Goal: Go to known website: Access a specific website the user already knows

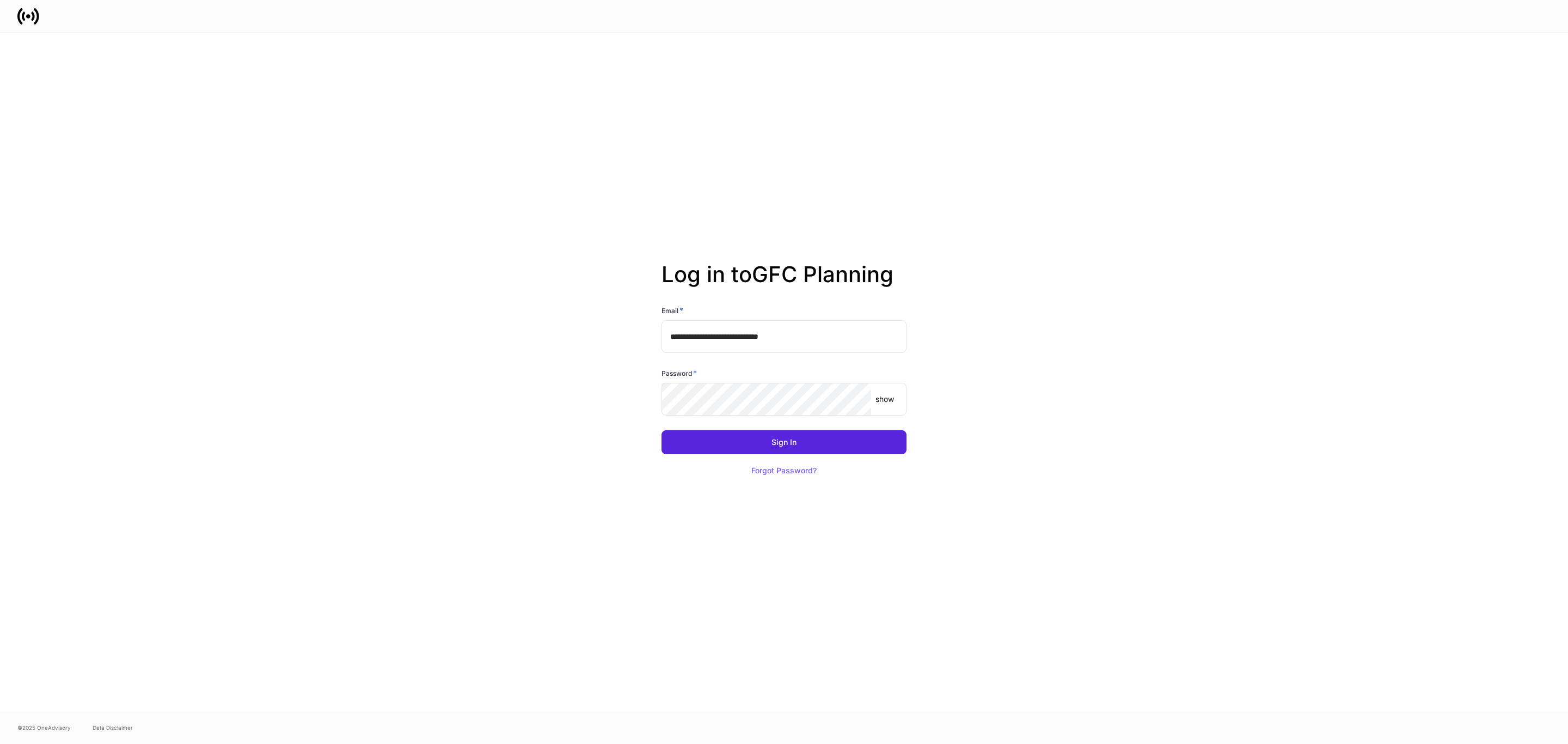
click at [735, 321] on input "**********" at bounding box center [783, 336] width 245 height 33
type input "**********"
click at [837, 444] on button "Sign In" at bounding box center [783, 442] width 245 height 24
